Goal: Find specific page/section: Find specific page/section

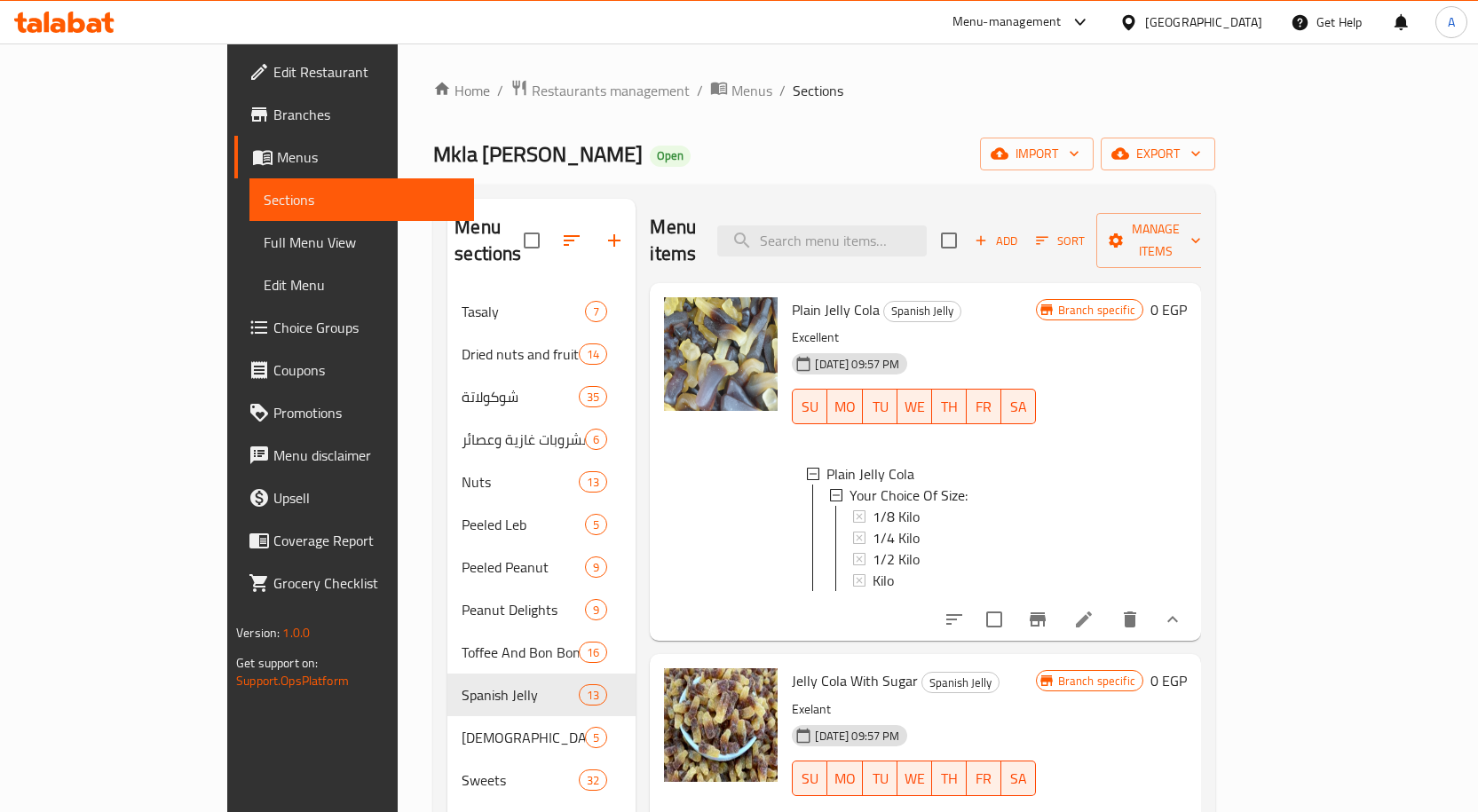
scroll to position [3, 0]
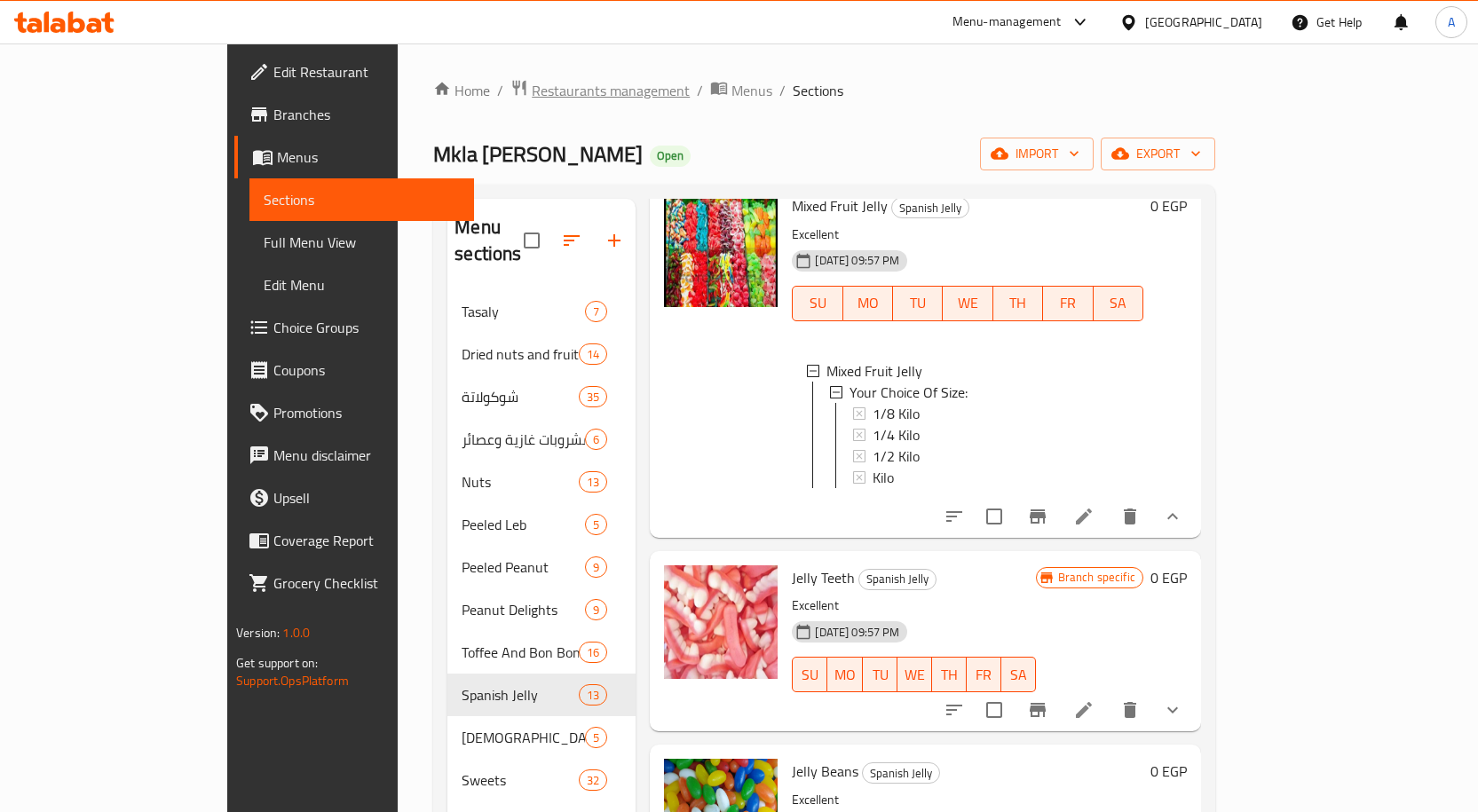
click at [532, 99] on span "Restaurants management" at bounding box center [610, 91] width 158 height 21
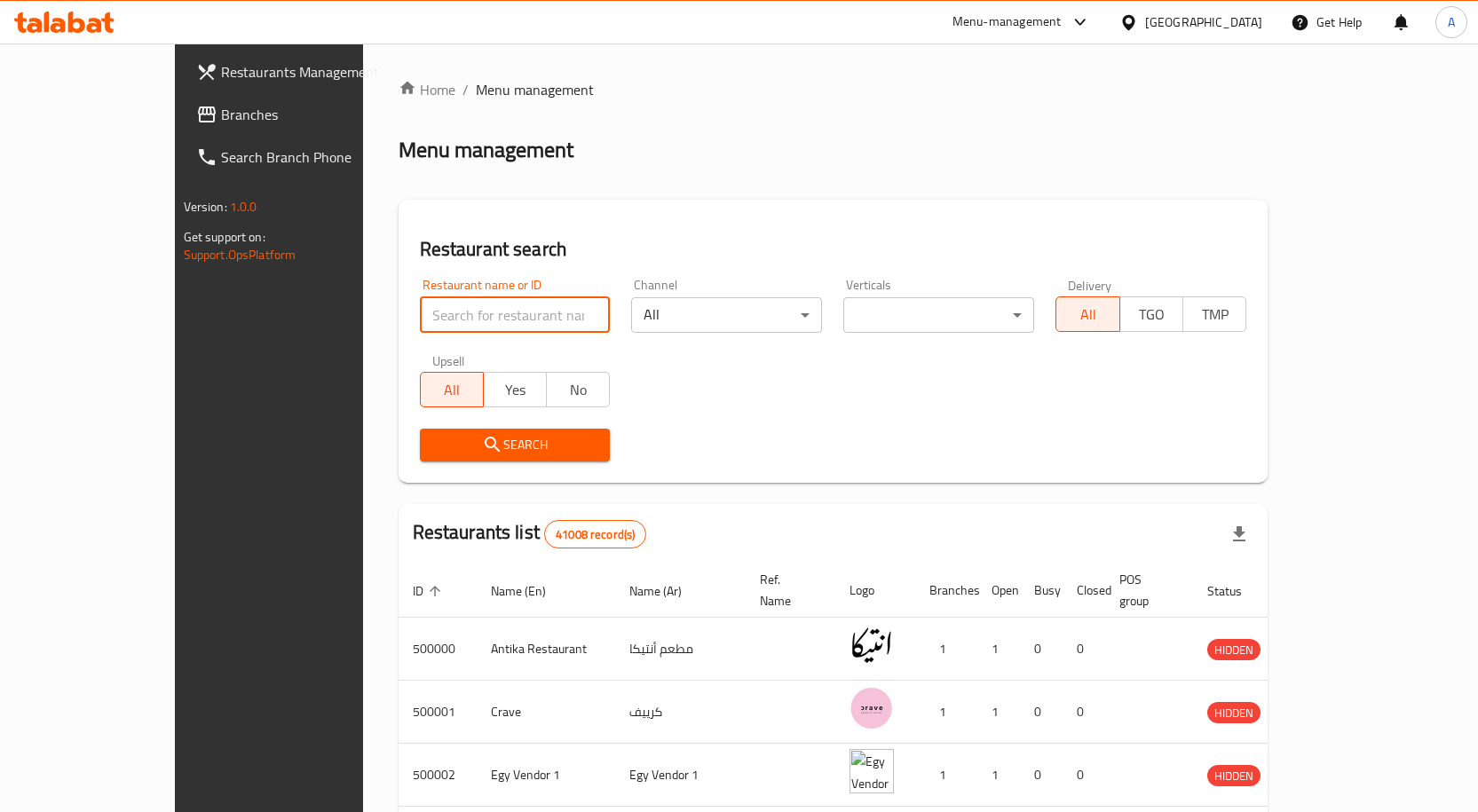
click at [498, 310] on input "search" at bounding box center [515, 314] width 191 height 35
click at [1061, 21] on div "Menu-management" at bounding box center [1007, 22] width 109 height 21
click at [1231, 120] on div "Home / Menu management Menu management Restaurant search Restaurant name or ID …" at bounding box center [832, 693] width 869 height 1230
click at [1236, 13] on div "[GEOGRAPHIC_DATA]" at bounding box center [1203, 22] width 117 height 19
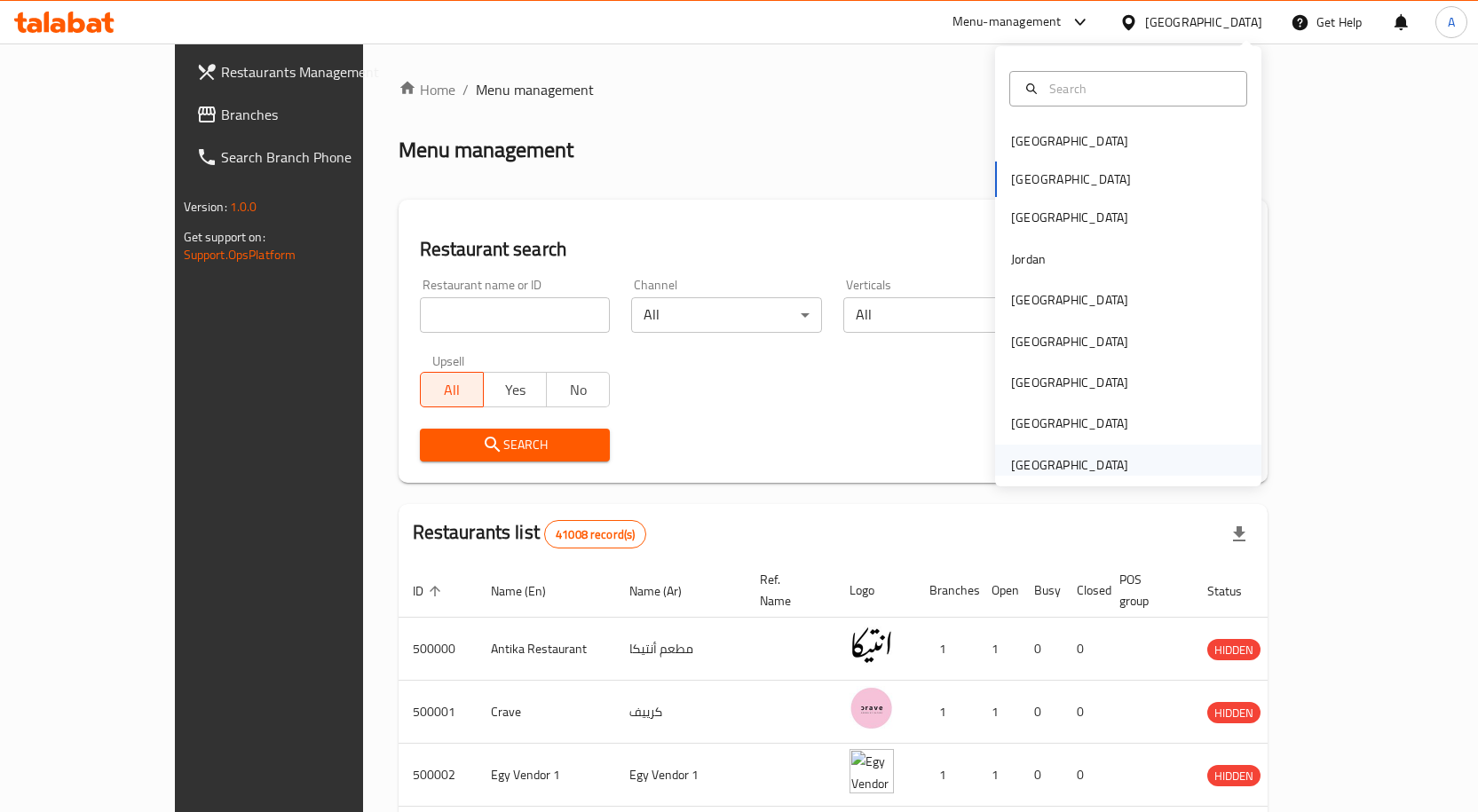
click at [1066, 473] on div "[GEOGRAPHIC_DATA]" at bounding box center [1069, 465] width 117 height 19
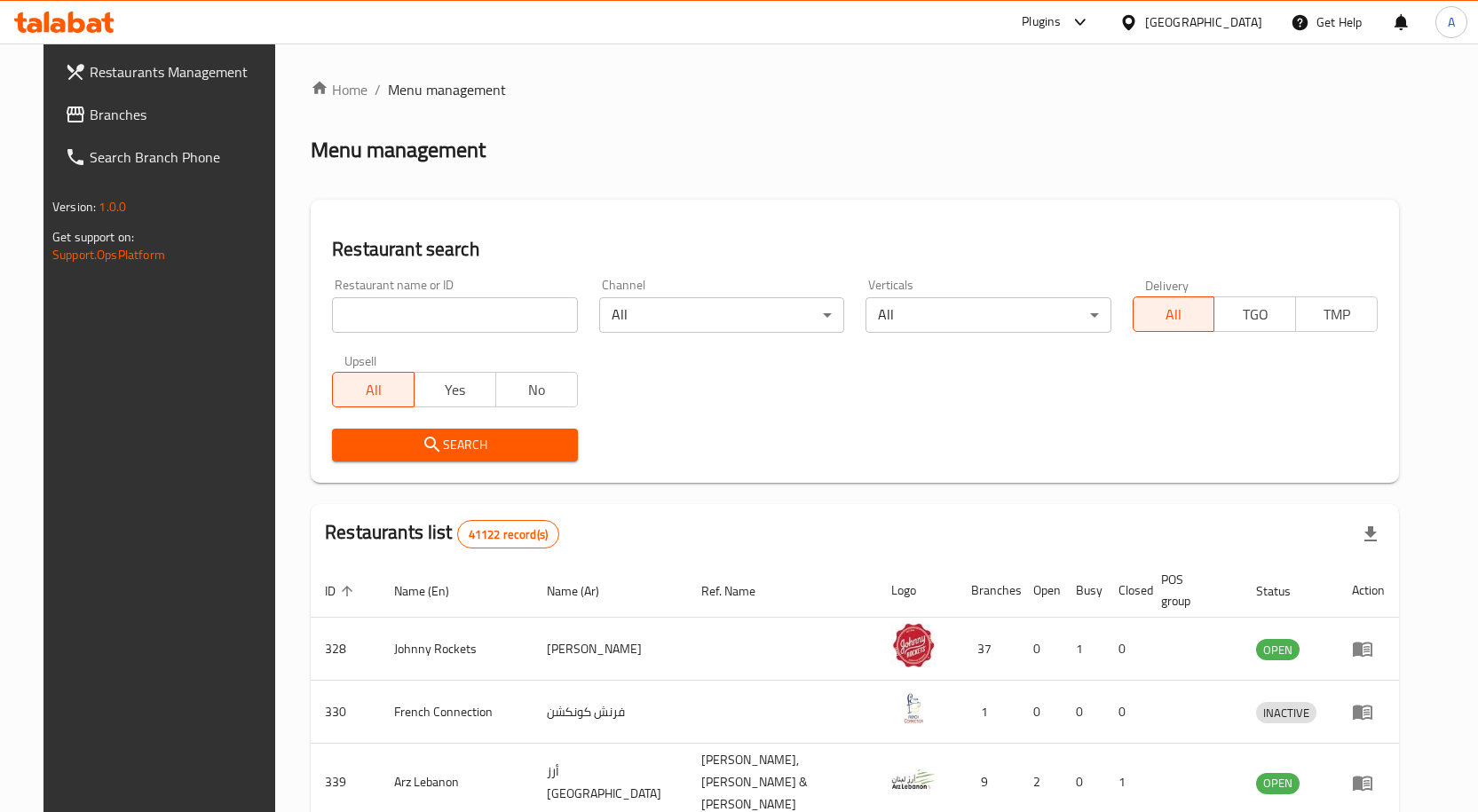
click at [121, 114] on span "Branches" at bounding box center [182, 115] width 186 height 21
